Goal: Information Seeking & Learning: Learn about a topic

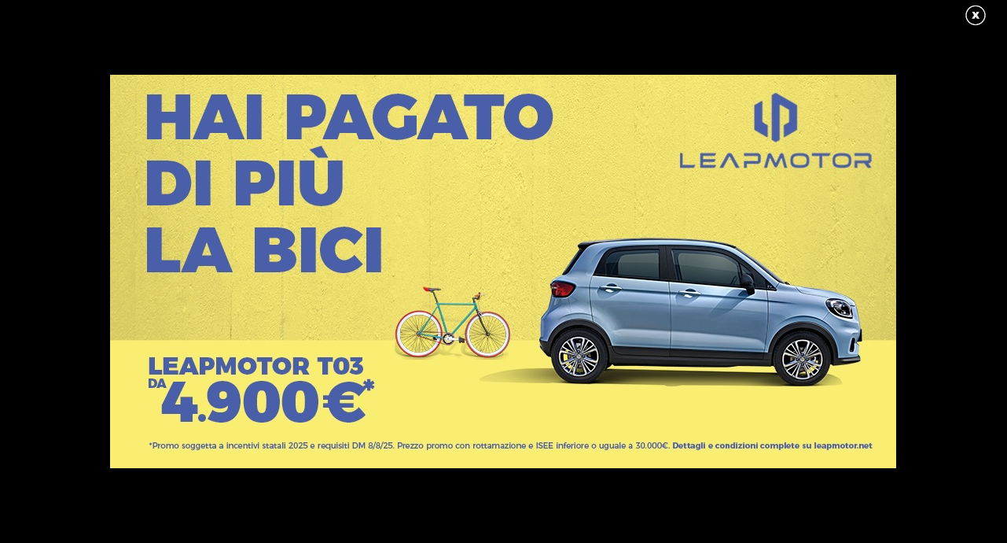
click at [972, 13] on link at bounding box center [983, 16] width 39 height 24
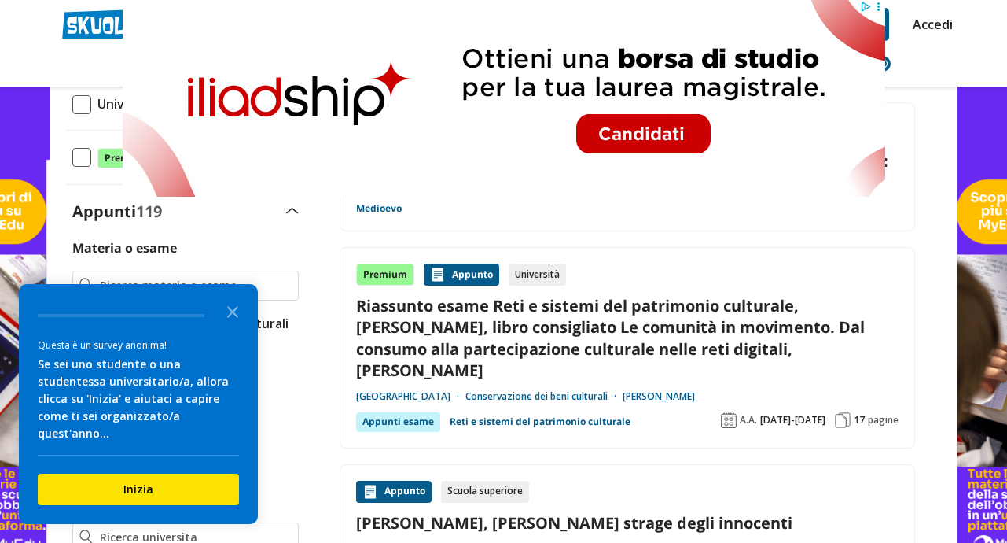
click at [972, 13] on header "duccio di buoninsegna Trova un tutor esperto su questo argomento Chiedi Tutor A…" at bounding box center [503, 43] width 1007 height 87
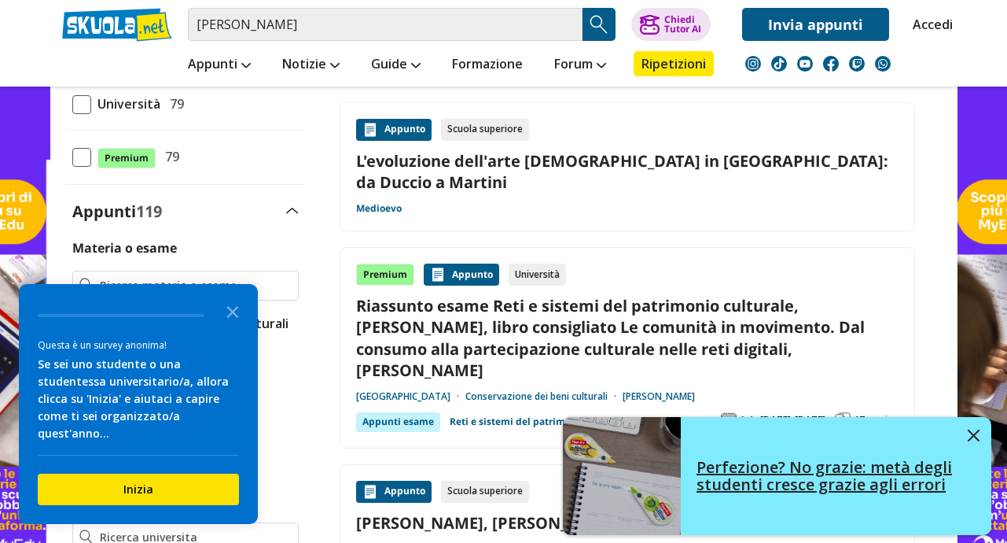
click at [970, 429] on button at bounding box center [974, 437] width 12 height 16
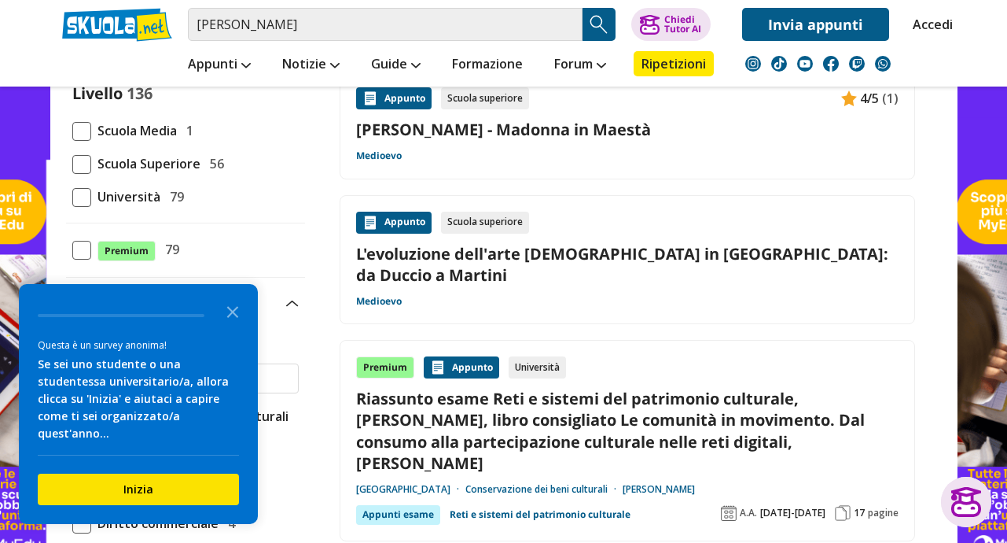
scroll to position [123, 0]
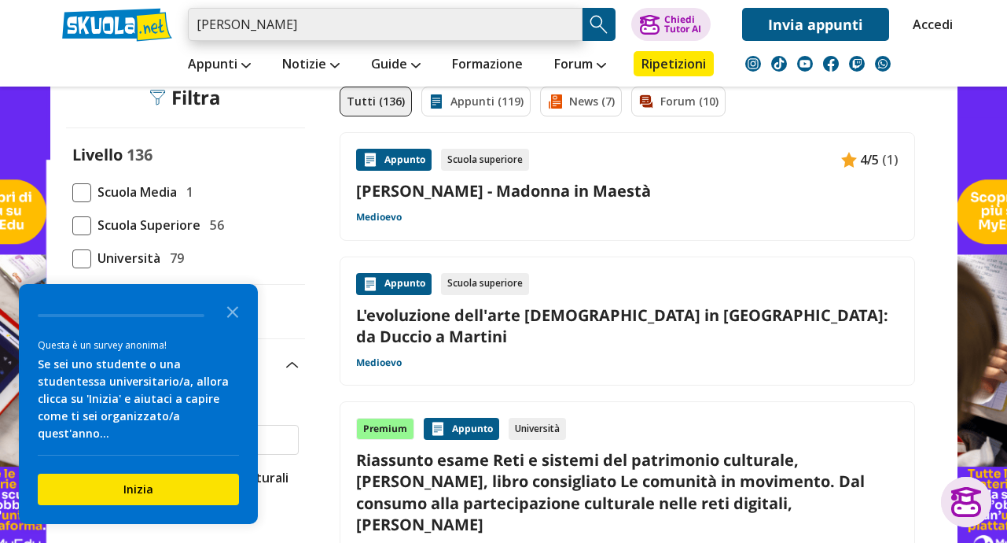
click at [467, 36] on input "duccio di buoninsegna" at bounding box center [385, 24] width 395 height 33
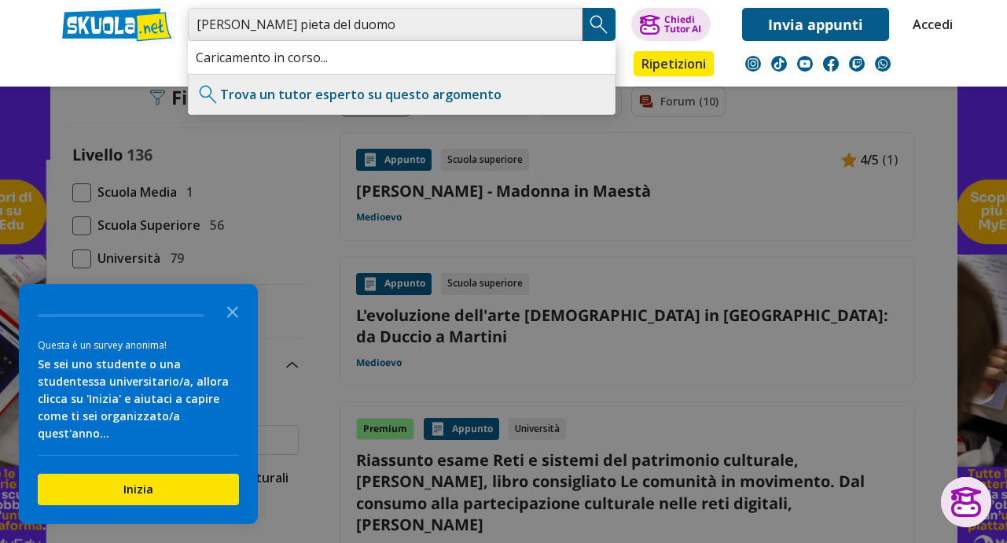
type input "duccio di buoninsegna pieta del duomo"
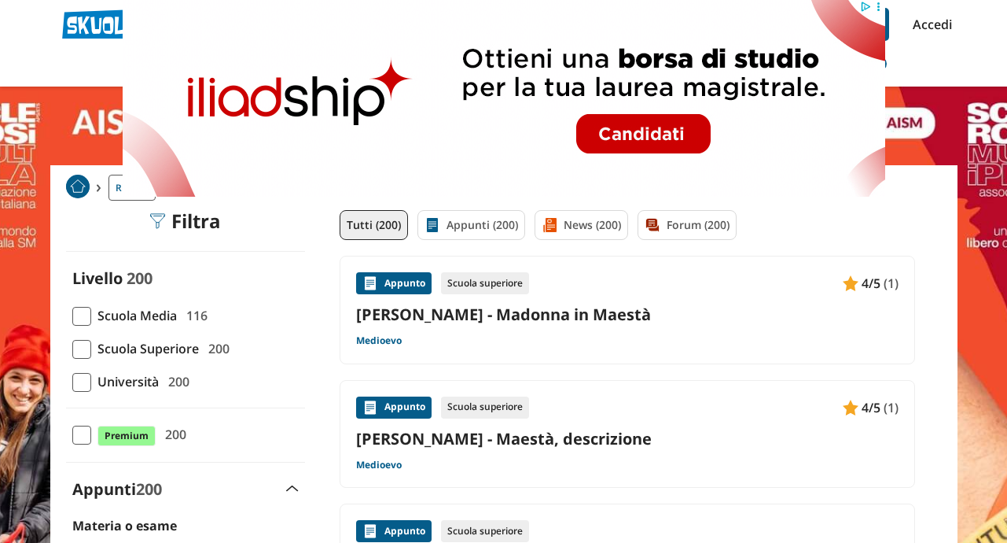
click at [428, 318] on link "Duccio di Buoninsegna - Madonna in Maestà" at bounding box center [627, 314] width 543 height 21
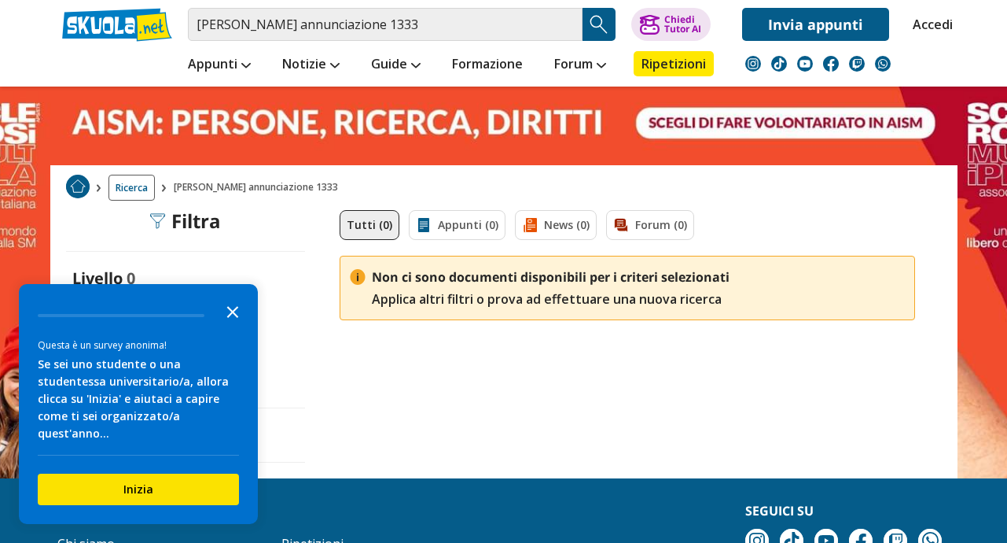
click at [243, 326] on icon "Close the survey" at bounding box center [232, 310] width 31 height 31
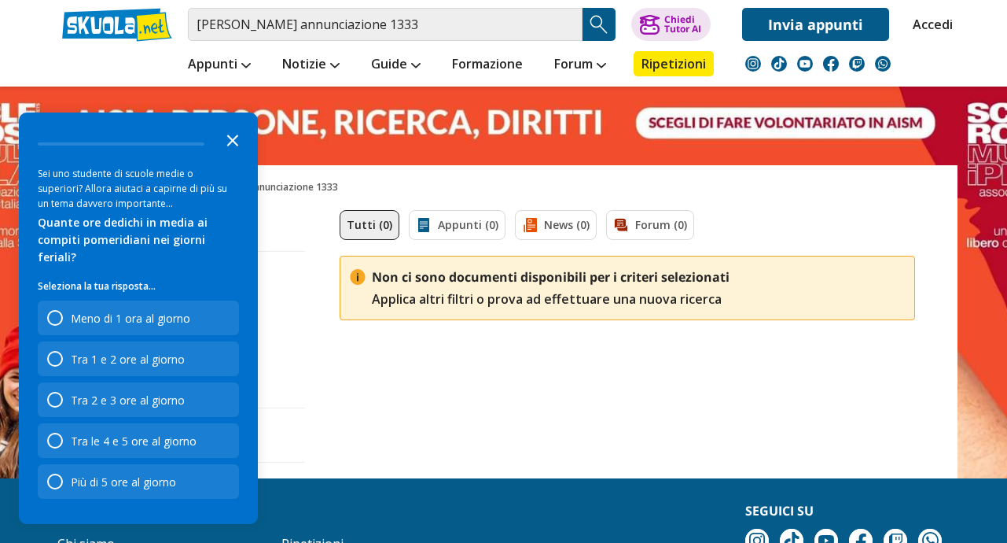
click at [237, 149] on icon "Close the survey" at bounding box center [232, 138] width 31 height 31
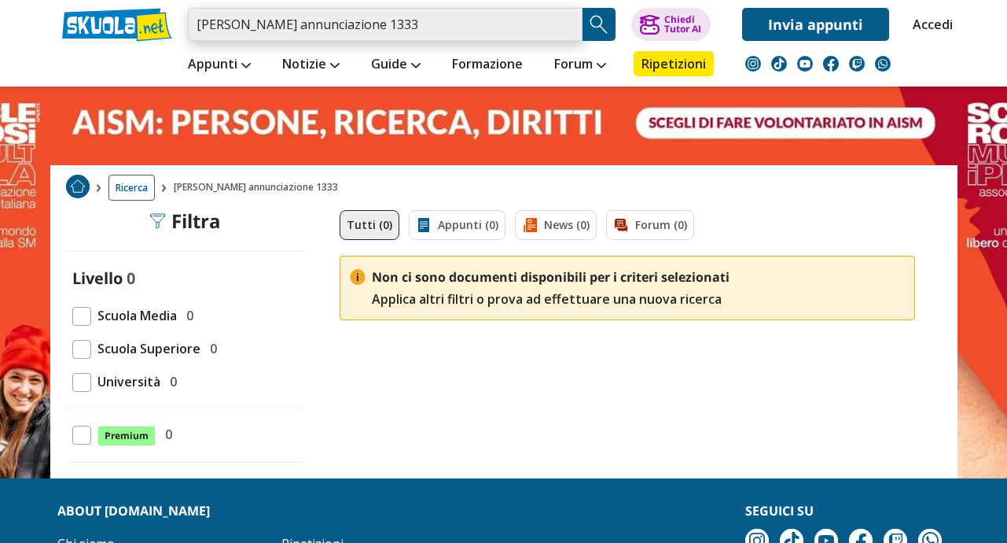
click at [448, 28] on input "simone martini annunciazione 1333" at bounding box center [385, 24] width 395 height 33
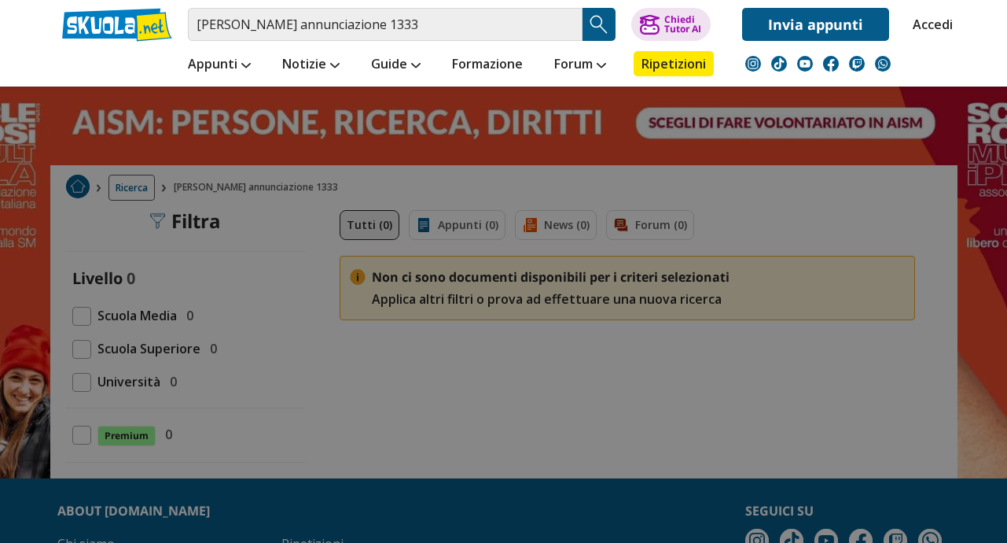
click at [607, 22] on img "Search Button" at bounding box center [599, 25] width 24 height 24
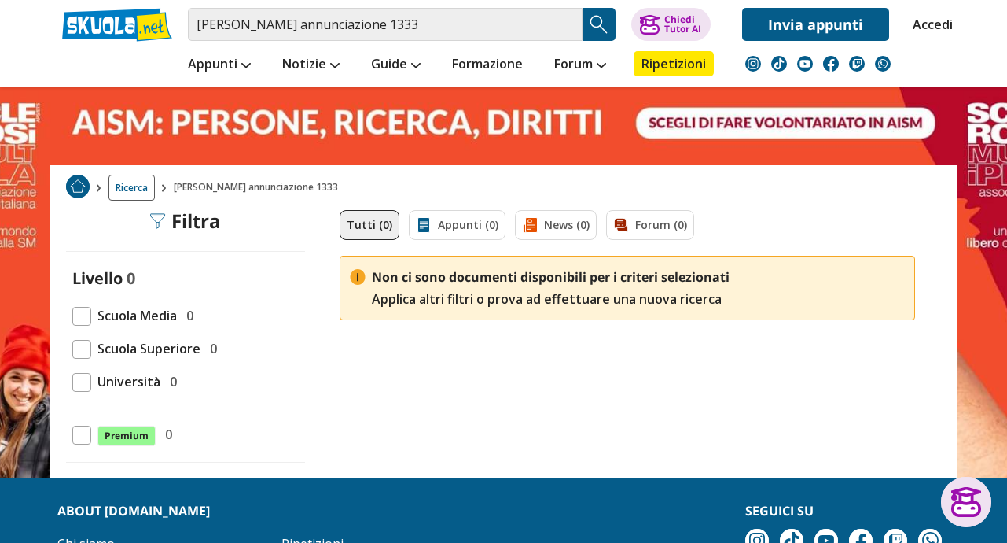
click at [165, 350] on span "Scuola Superiore" at bounding box center [145, 348] width 109 height 20
click at [75, 348] on span at bounding box center [81, 349] width 19 height 19
click at [87, 350] on span at bounding box center [81, 349] width 19 height 19
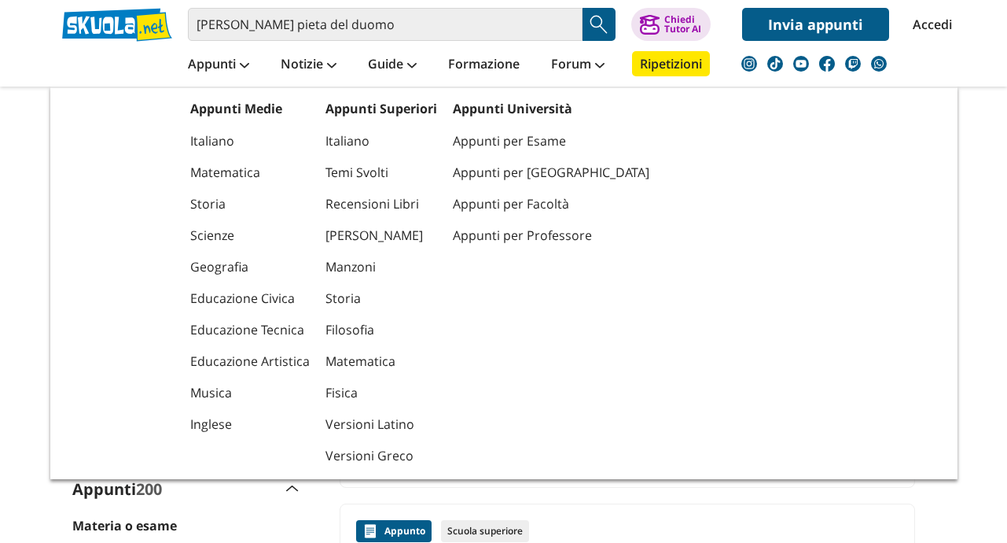
click at [194, 44] on div "duccio di buoninsegna pieta del duomo Trova un tutor esperto su questo argoment…" at bounding box center [503, 43] width 907 height 87
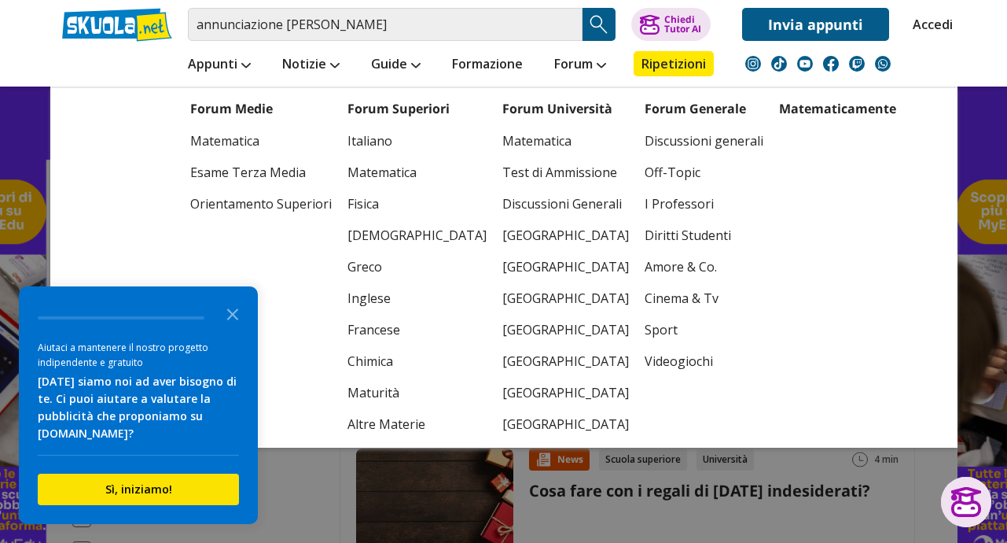
scroll to position [1258, 0]
